Goal: Task Accomplishment & Management: Use online tool/utility

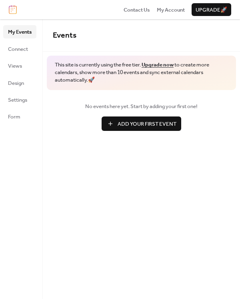
click at [149, 125] on span "Add Your First Event" at bounding box center [147, 124] width 59 height 8
click at [19, 84] on span "Design" at bounding box center [16, 83] width 16 height 8
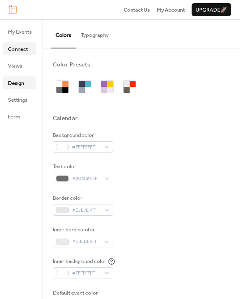
click at [24, 50] on span "Connect" at bounding box center [18, 49] width 20 height 8
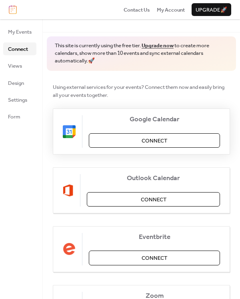
scroll to position [21, 0]
